Goal: Information Seeking & Learning: Learn about a topic

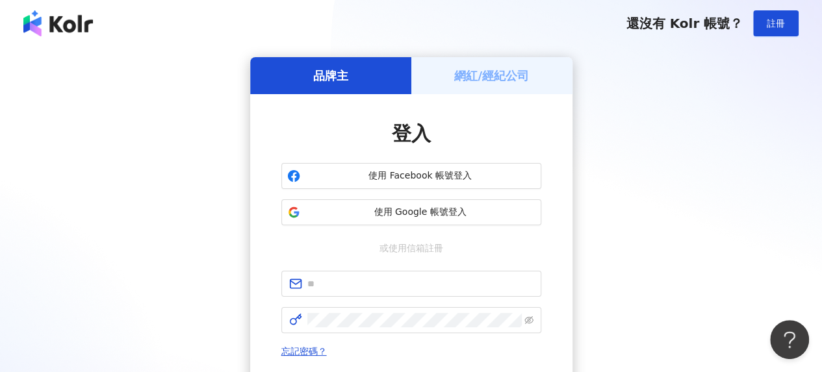
click at [492, 68] on h5 "網紅/經紀公司" at bounding box center [491, 76] width 75 height 16
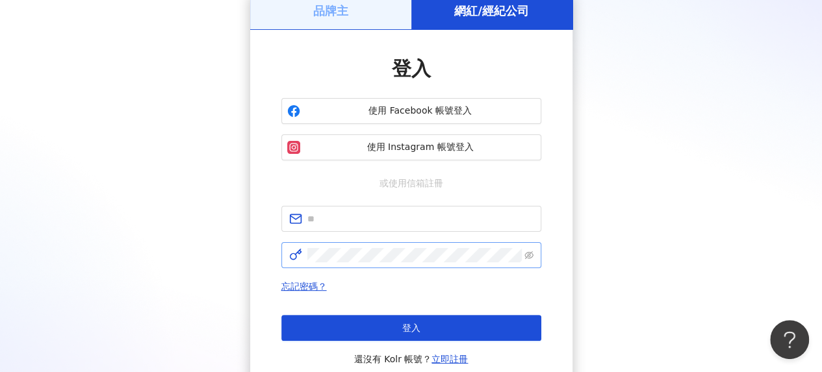
scroll to position [130, 0]
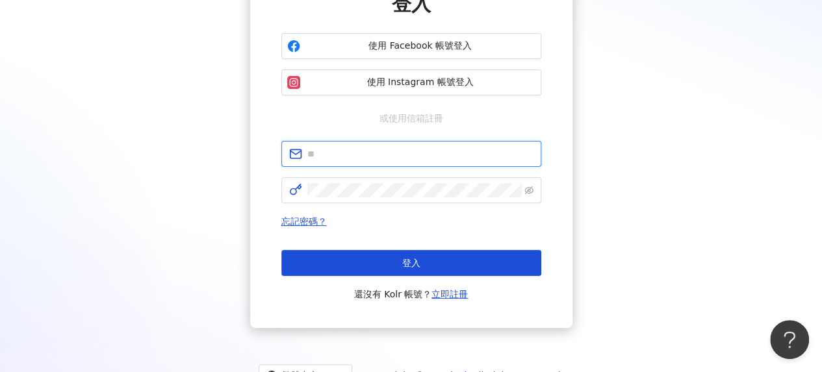
click at [350, 155] on input "text" at bounding box center [420, 154] width 226 height 14
type input "**********"
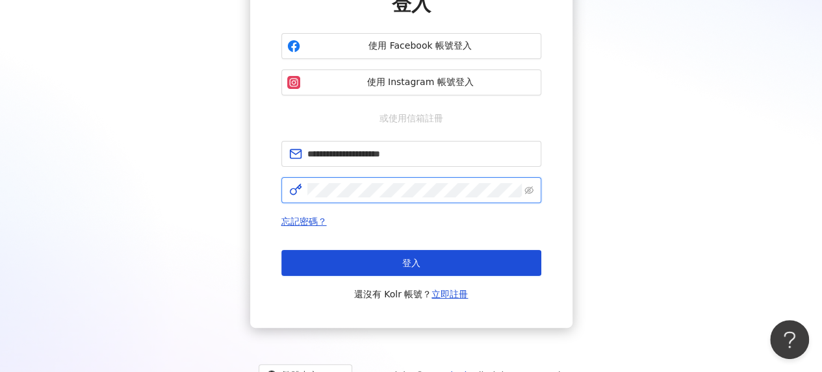
click button "登入" at bounding box center [411, 263] width 260 height 26
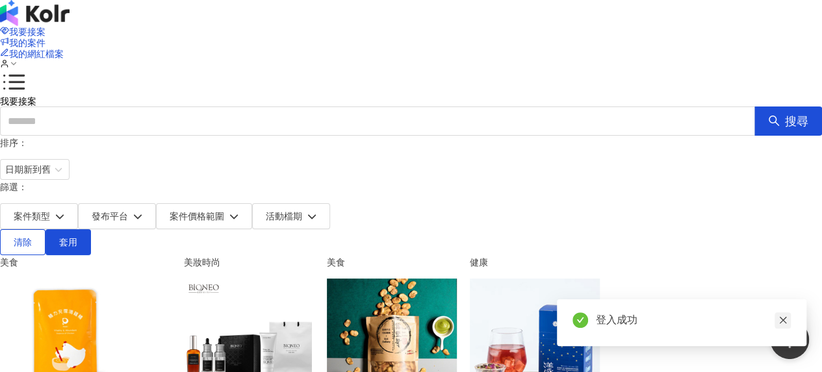
click at [785, 321] on icon "close" at bounding box center [783, 320] width 9 height 9
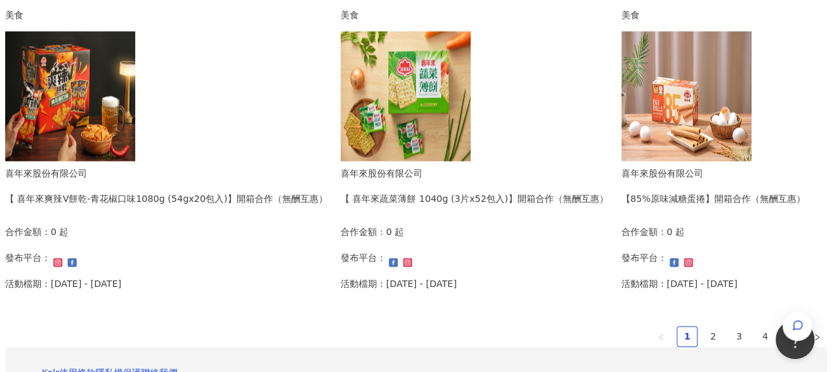
scroll to position [910, 0]
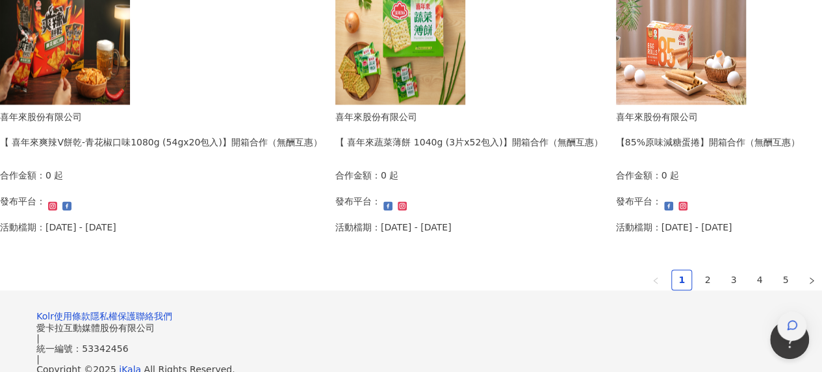
click at [798, 312] on div "button" at bounding box center [791, 326] width 29 height 29
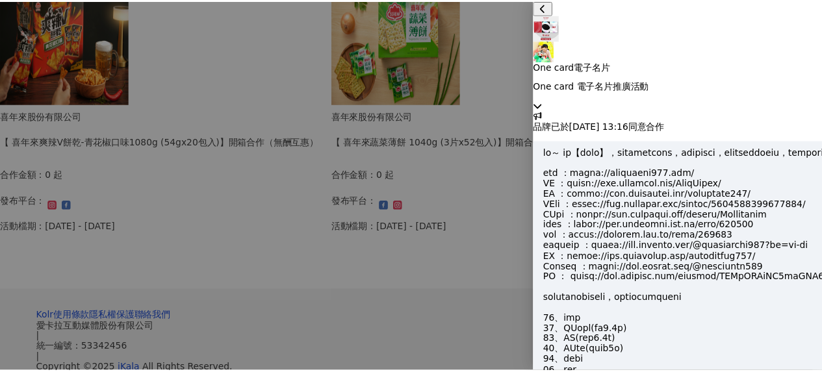
scroll to position [1371, 0]
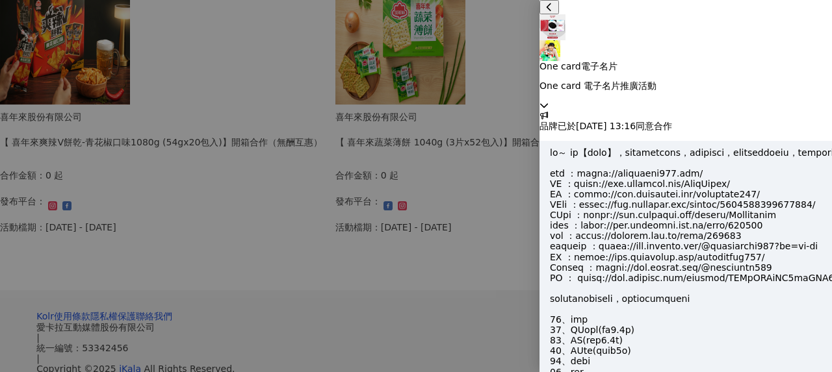
click at [809, 15] on div "One card電子名片 One card 電子名片推廣活動" at bounding box center [685, 55] width 292 height 110
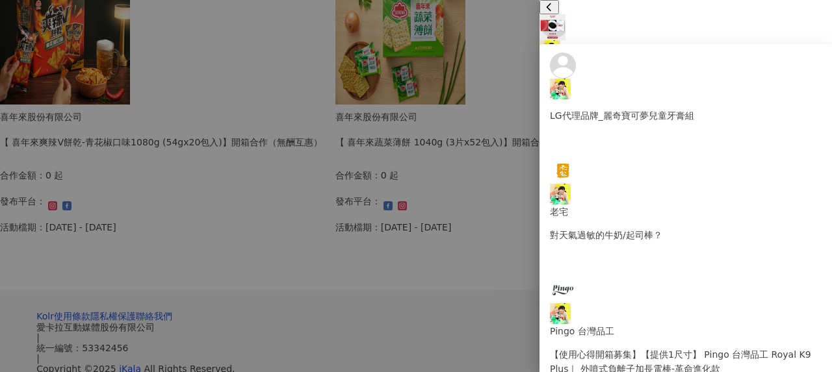
click at [369, 317] on div at bounding box center [416, 186] width 832 height 372
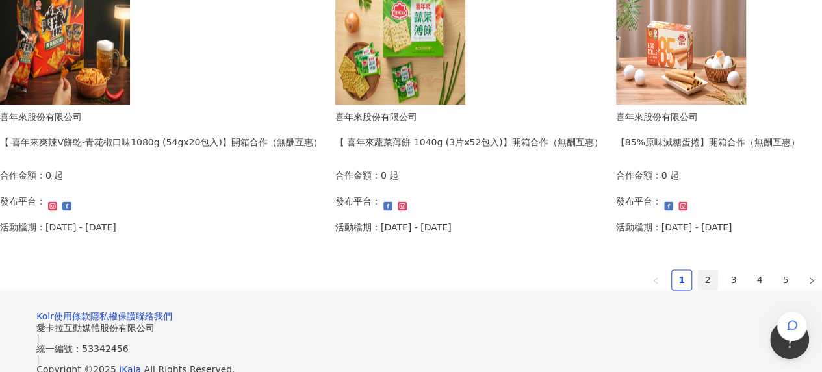
click at [698, 274] on link "2" at bounding box center [707, 279] width 19 height 19
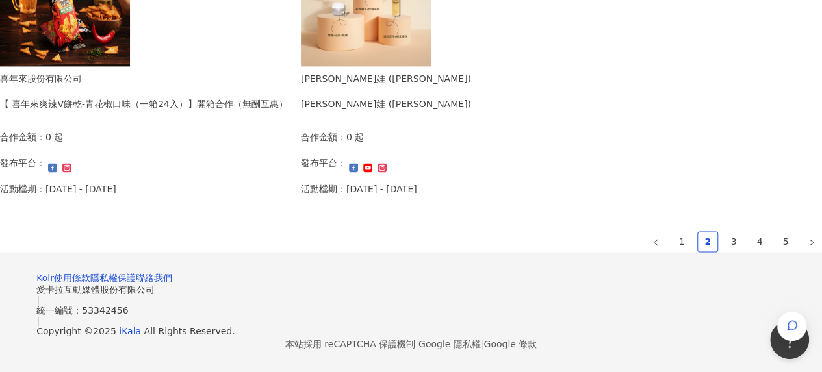
scroll to position [1023, 0]
click at [724, 232] on link "3" at bounding box center [733, 241] width 19 height 19
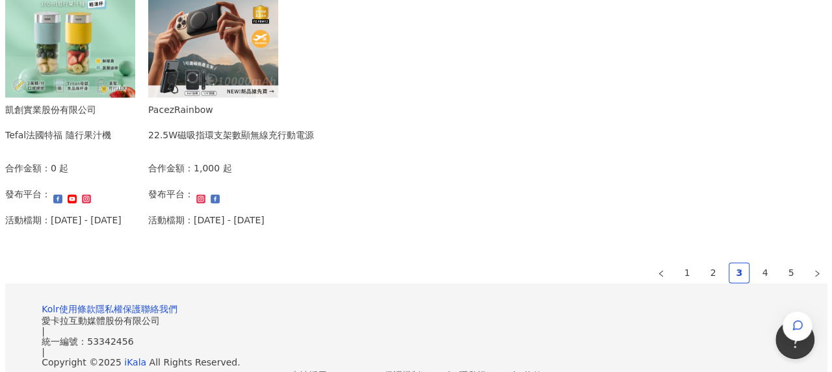
scroll to position [828, 0]
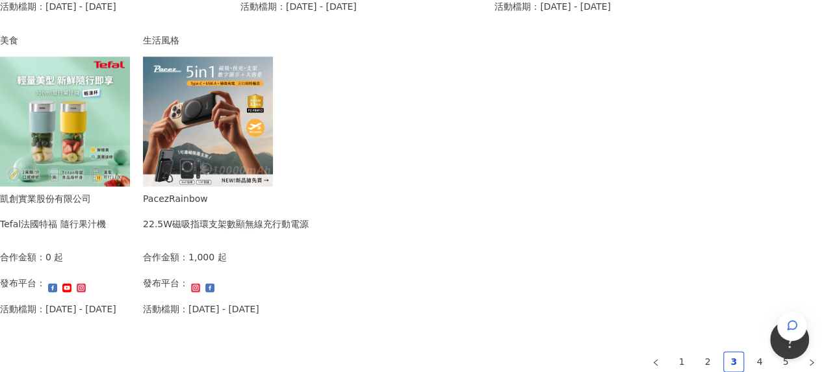
click at [309, 219] on div "22.5W磁吸指環支架數顯無線充行動電源" at bounding box center [226, 224] width 166 height 14
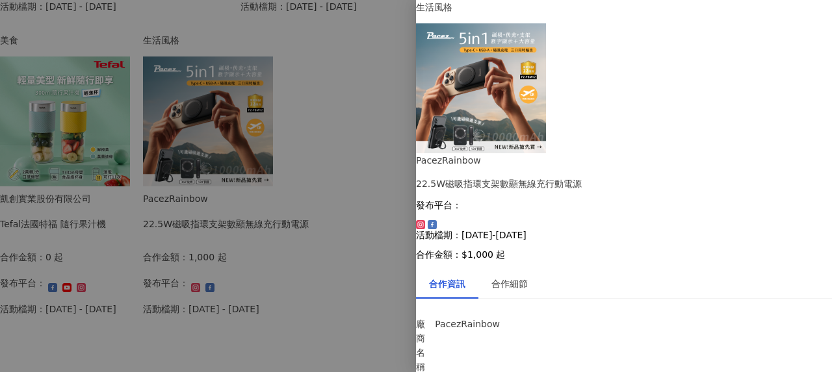
scroll to position [135, 0]
click at [389, 242] on div at bounding box center [416, 186] width 832 height 372
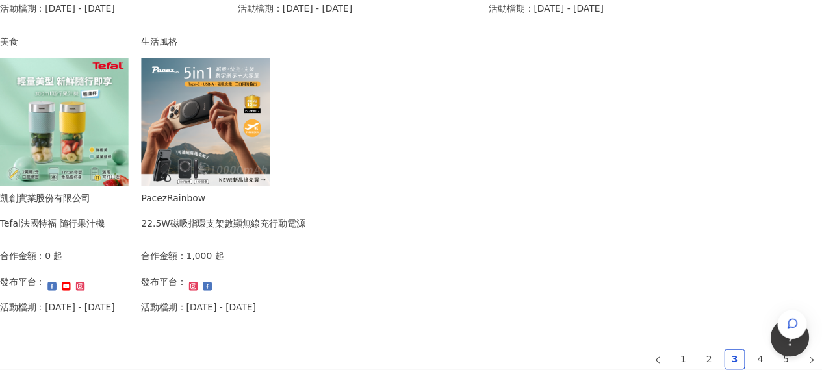
scroll to position [958, 0]
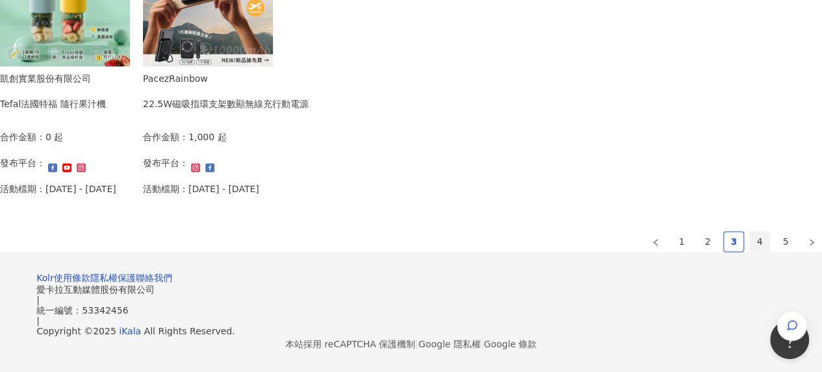
click at [750, 232] on link "4" at bounding box center [759, 241] width 19 height 19
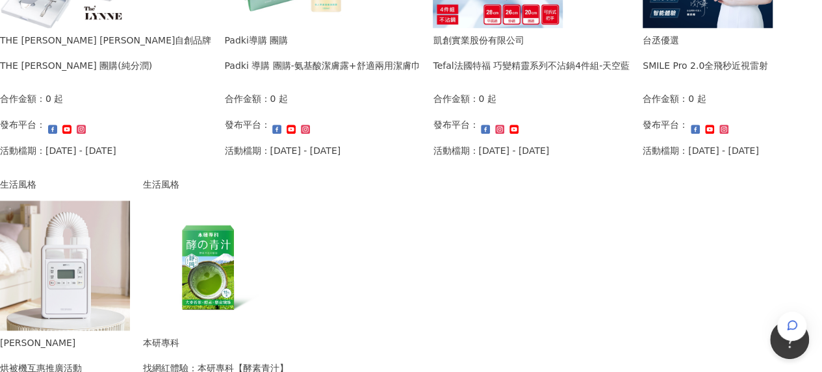
scroll to position [893, 0]
